Goal: Information Seeking & Learning: Learn about a topic

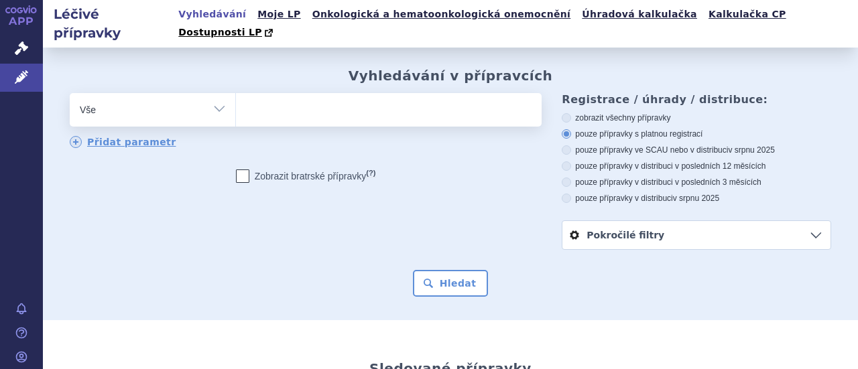
click at [219, 93] on select "Vše Přípravek/SUKL kód MAH VPOIS ATC/Aktivní látka Léková forma Síla" at bounding box center [153, 108] width 166 height 30
select select "filter-atc-group"
click at [70, 93] on select "Vše Přípravek/SUKL kód MAH VPOIS ATC/Aktivní látka Léková forma Síla" at bounding box center [153, 108] width 166 height 30
click at [267, 97] on ul at bounding box center [387, 107] width 302 height 28
click at [236, 97] on select at bounding box center [235, 110] width 1 height 34
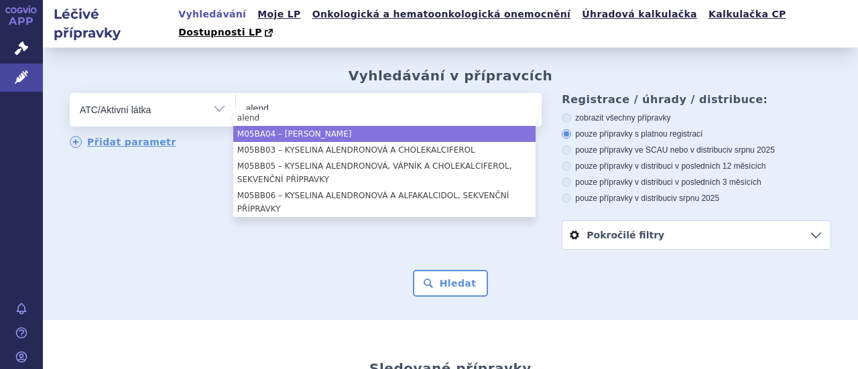
type input "alend"
select select "M05BA04"
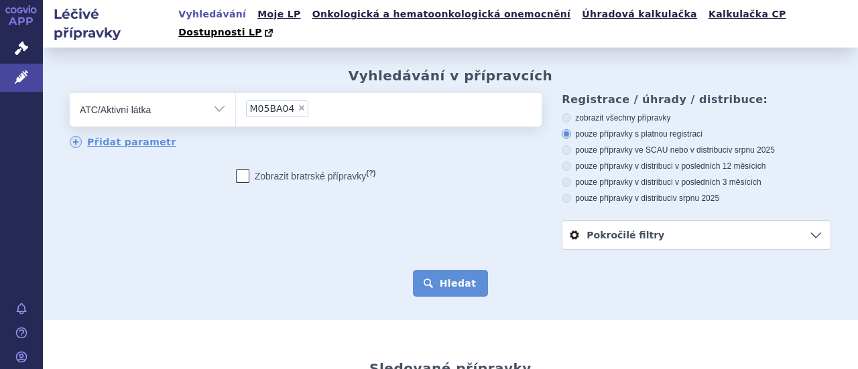
click at [430, 270] on button "Hledat" at bounding box center [451, 283] width 76 height 27
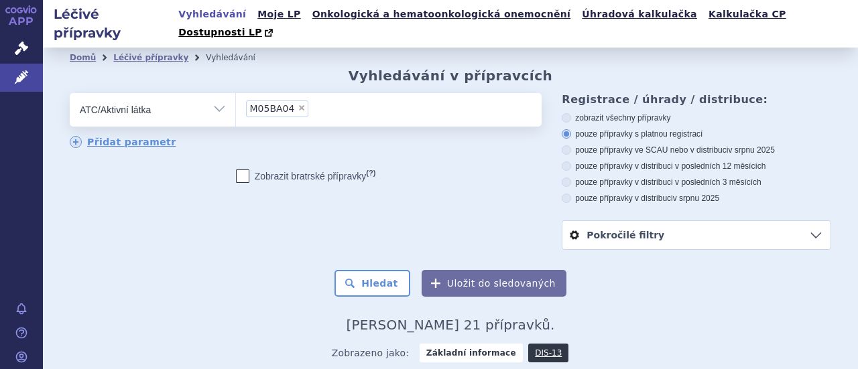
scroll to position [179, 0]
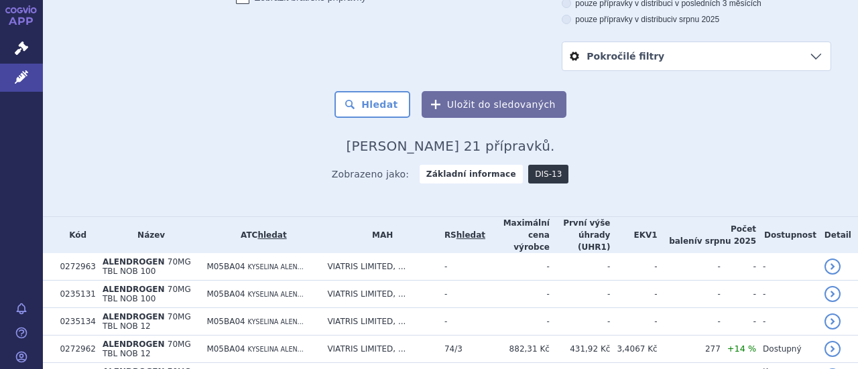
click at [528, 165] on link "DIS-13" at bounding box center [548, 174] width 40 height 19
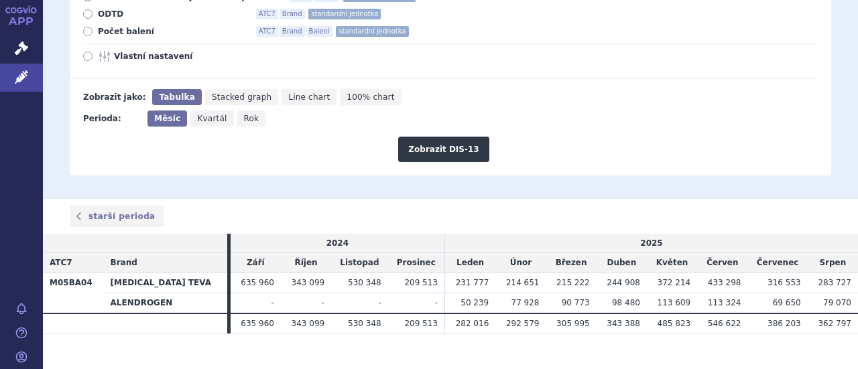
scroll to position [221, 0]
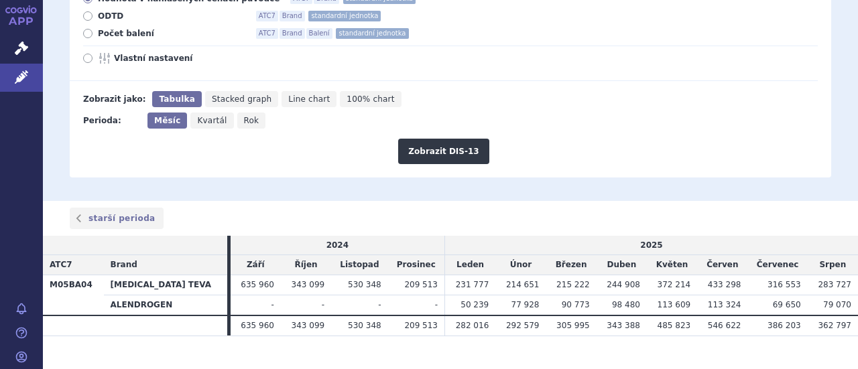
click at [102, 28] on span "Počet balení" at bounding box center [171, 33] width 147 height 11
click at [93, 31] on input "Počet balení ATC7 Brand Balení standardní jednotka" at bounding box center [88, 35] width 9 height 9
radio input "true"
click at [434, 139] on button "Zobrazit DIS-13" at bounding box center [443, 151] width 90 height 25
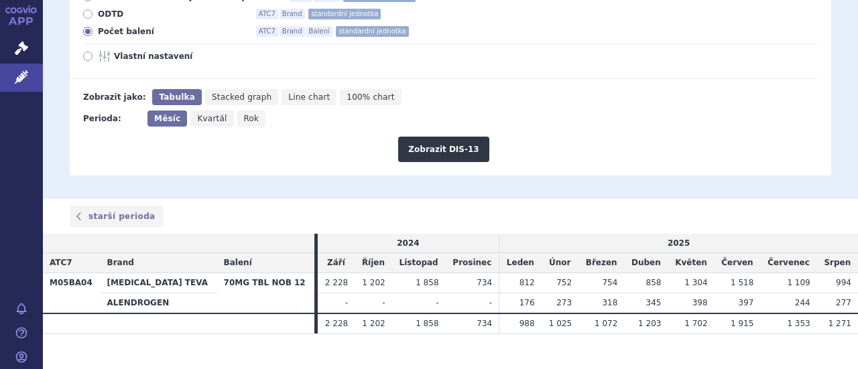
scroll to position [170, 0]
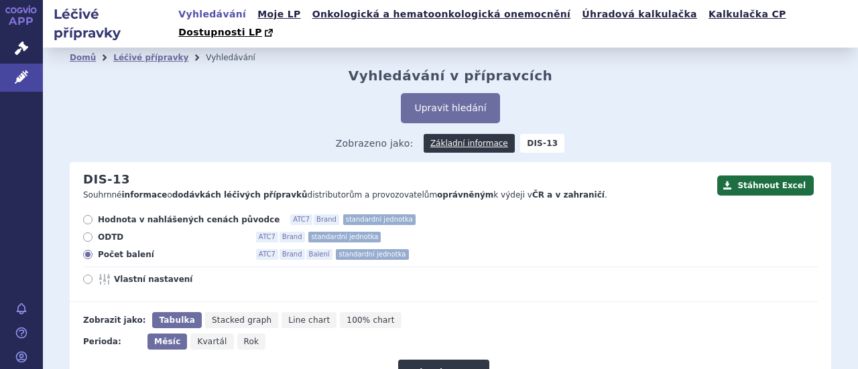
scroll to position [223, 0]
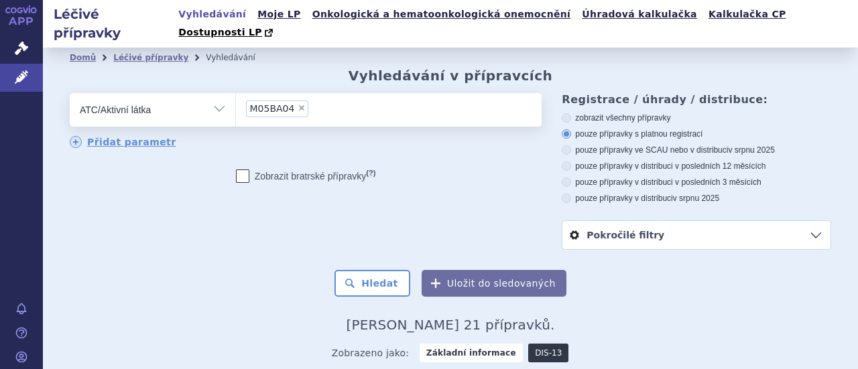
click at [528, 344] on link "DIS-13" at bounding box center [548, 353] width 40 height 19
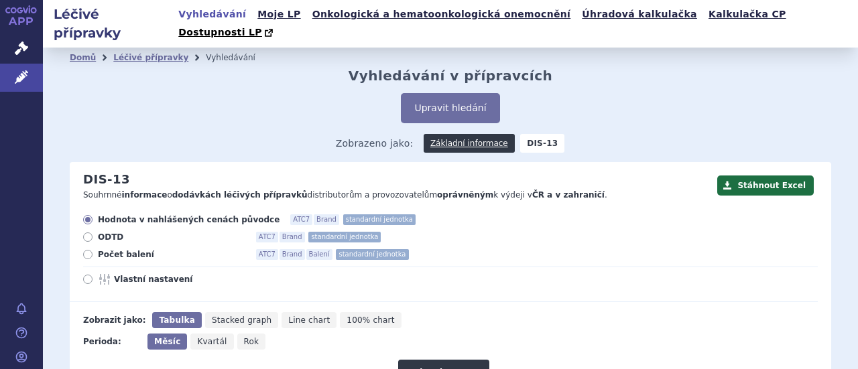
click at [91, 250] on icon at bounding box center [87, 254] width 9 height 9
click at [91, 252] on input "Počet balení ATC7 Brand Balení standardní jednotka" at bounding box center [88, 256] width 9 height 9
radio input "true"
click at [444, 360] on button "Zobrazit DIS-13" at bounding box center [443, 372] width 90 height 25
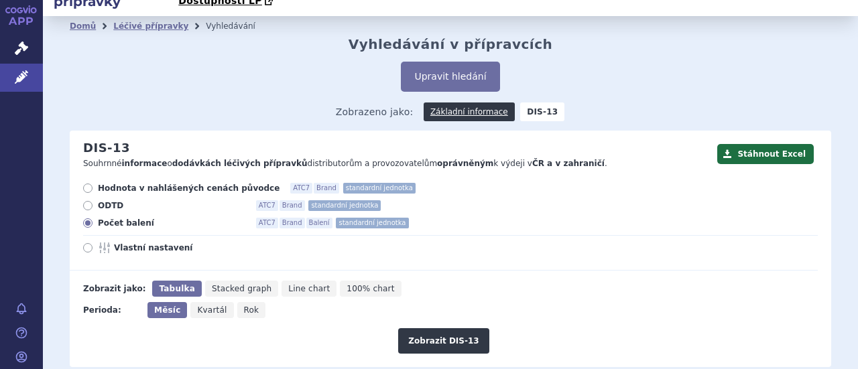
scroll to position [20, 0]
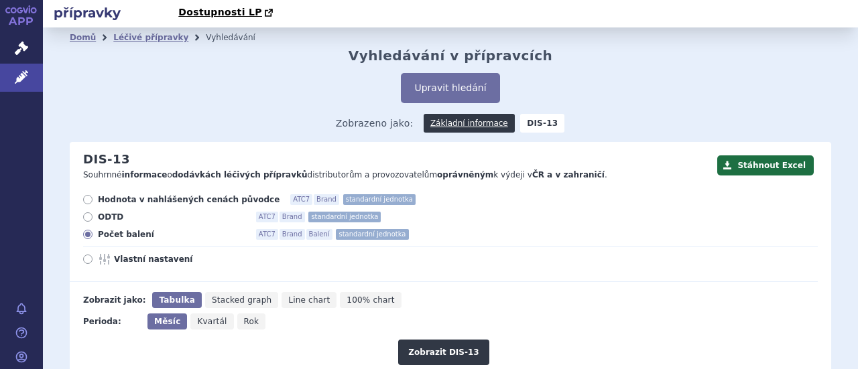
click at [143, 254] on span "Vlastní nastavení" at bounding box center [187, 259] width 147 height 11
click at [93, 257] on input "Vlastní nastavení" at bounding box center [88, 261] width 9 height 9
radio input "true"
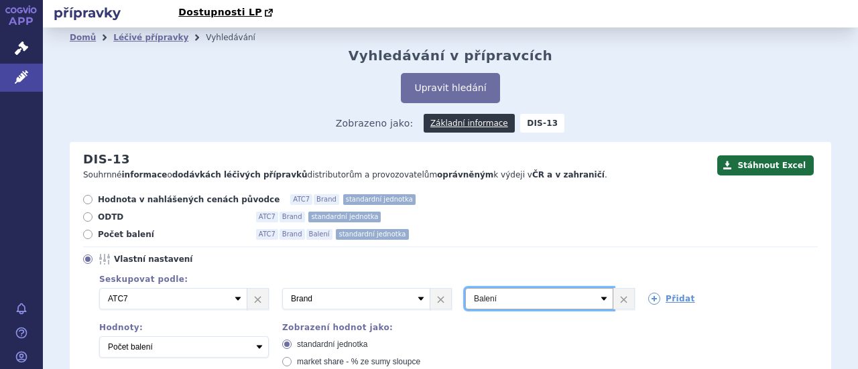
click at [597, 288] on select "Vyberte groupování ATC3 ATC5 ATC7 Brand Balení SÚKL kód MAH VPOIS Referenční sk…" at bounding box center [539, 298] width 148 height 21
select select "vpois"
click at [465, 288] on select "Vyberte groupování ATC3 ATC5 ATC7 Brand Balení SÚKL kód MAH VPOIS Referenční sk…" at bounding box center [539, 298] width 148 height 21
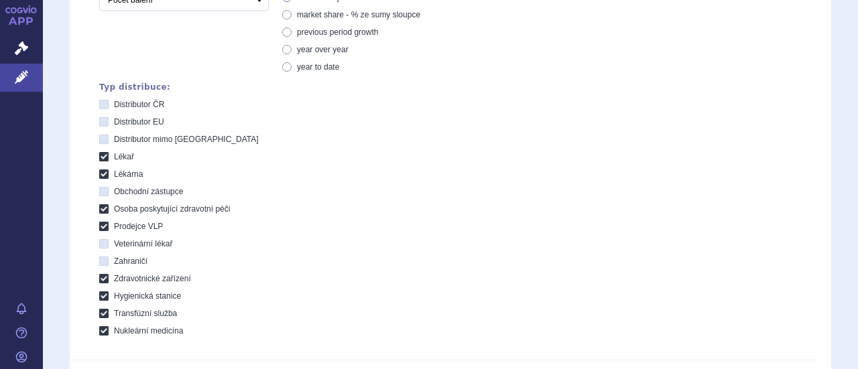
scroll to position [558, 0]
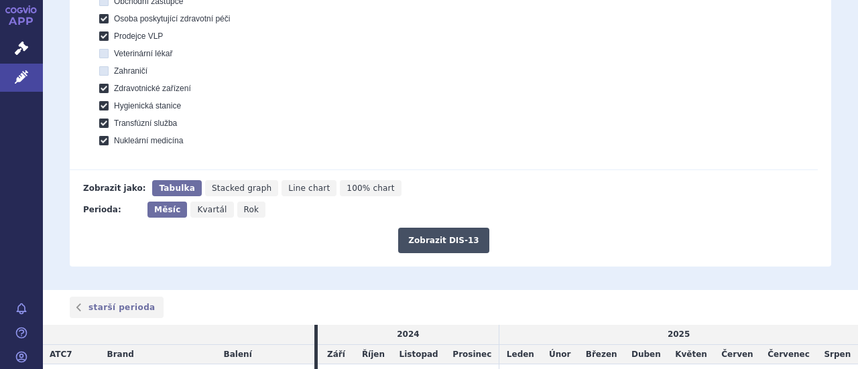
click at [446, 228] on button "Zobrazit DIS-13" at bounding box center [443, 240] width 90 height 25
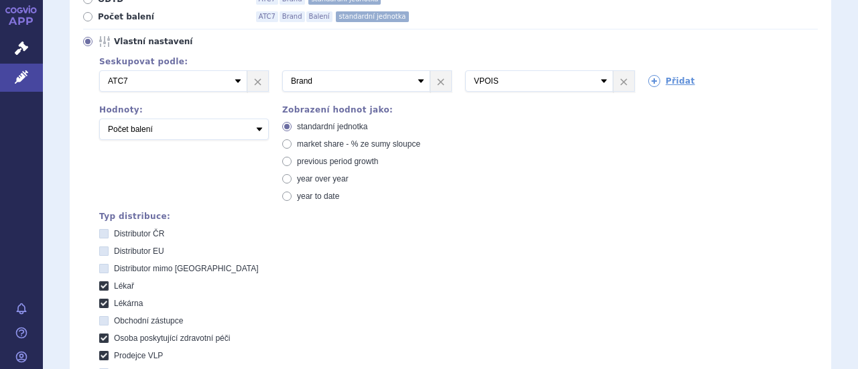
scroll to position [237, 0]
